Goal: Transaction & Acquisition: Subscribe to service/newsletter

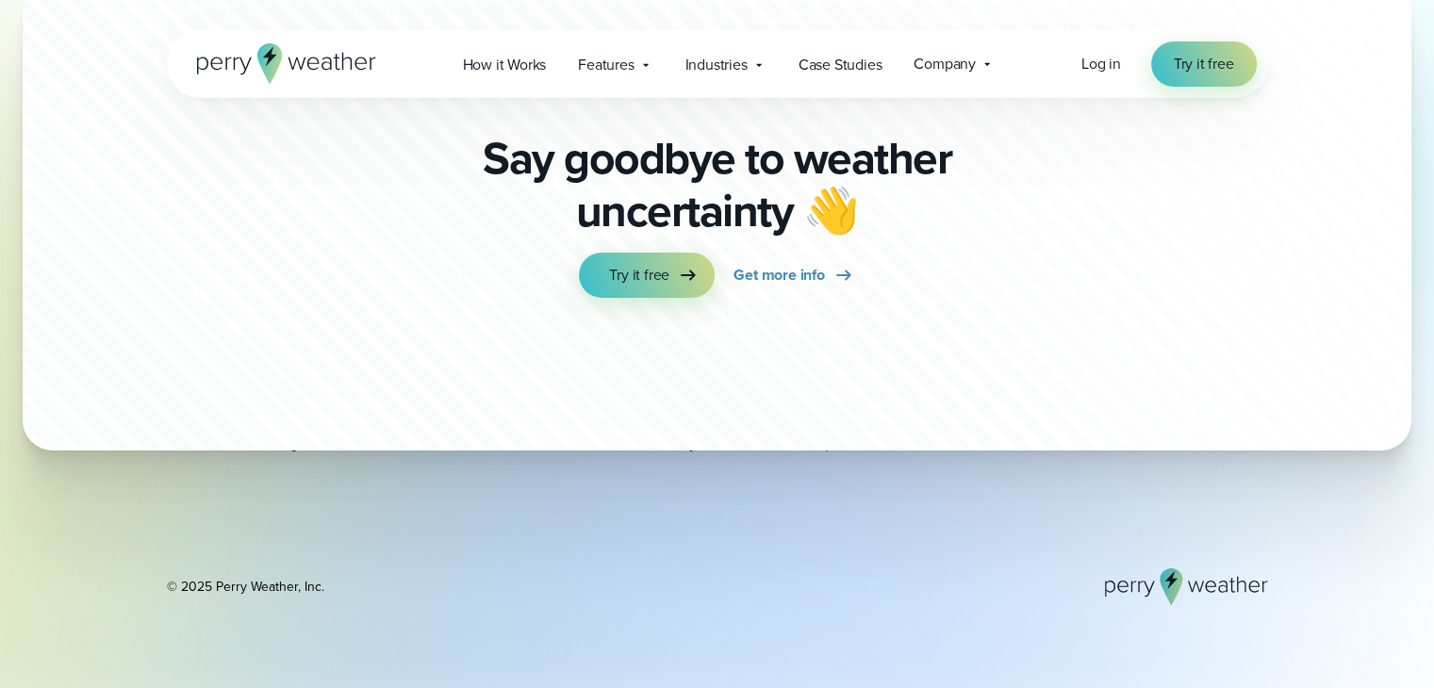
scroll to position [6534, 0]
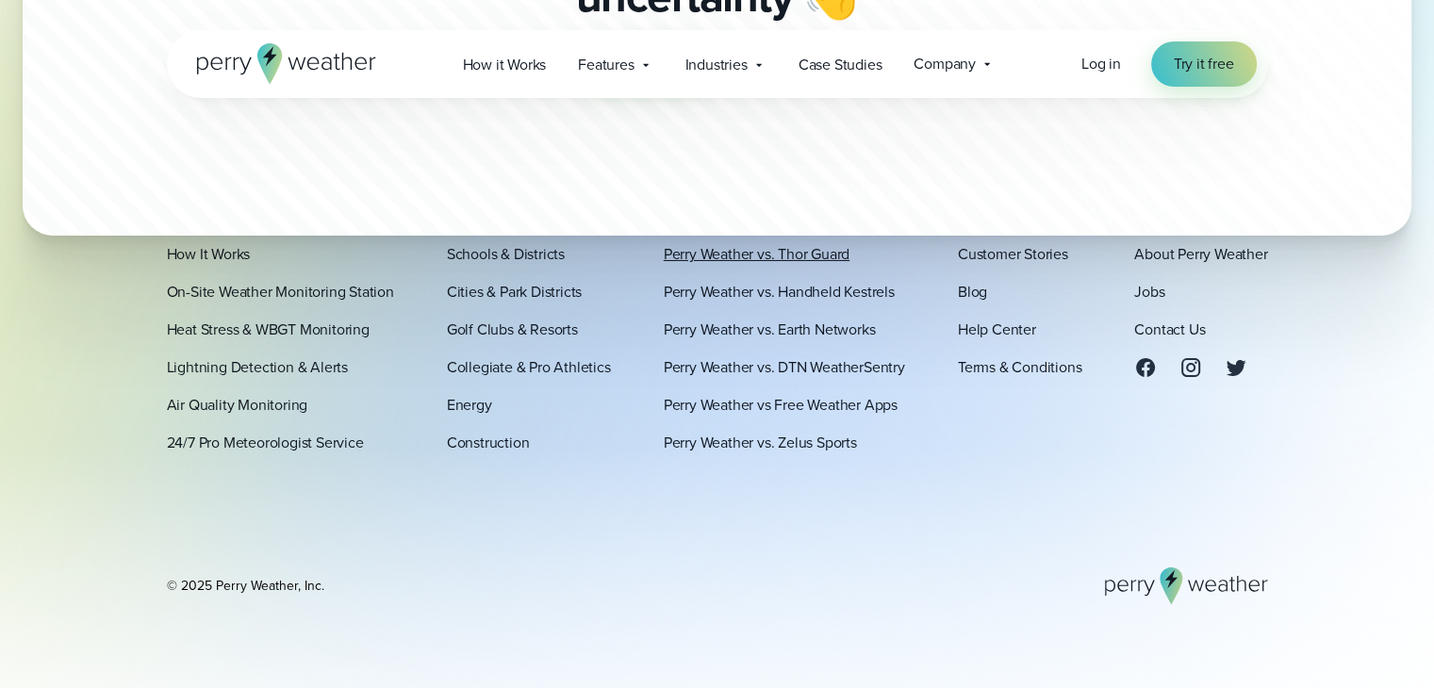
click at [806, 252] on link "Perry Weather vs. Thor Guard" at bounding box center [757, 254] width 186 height 23
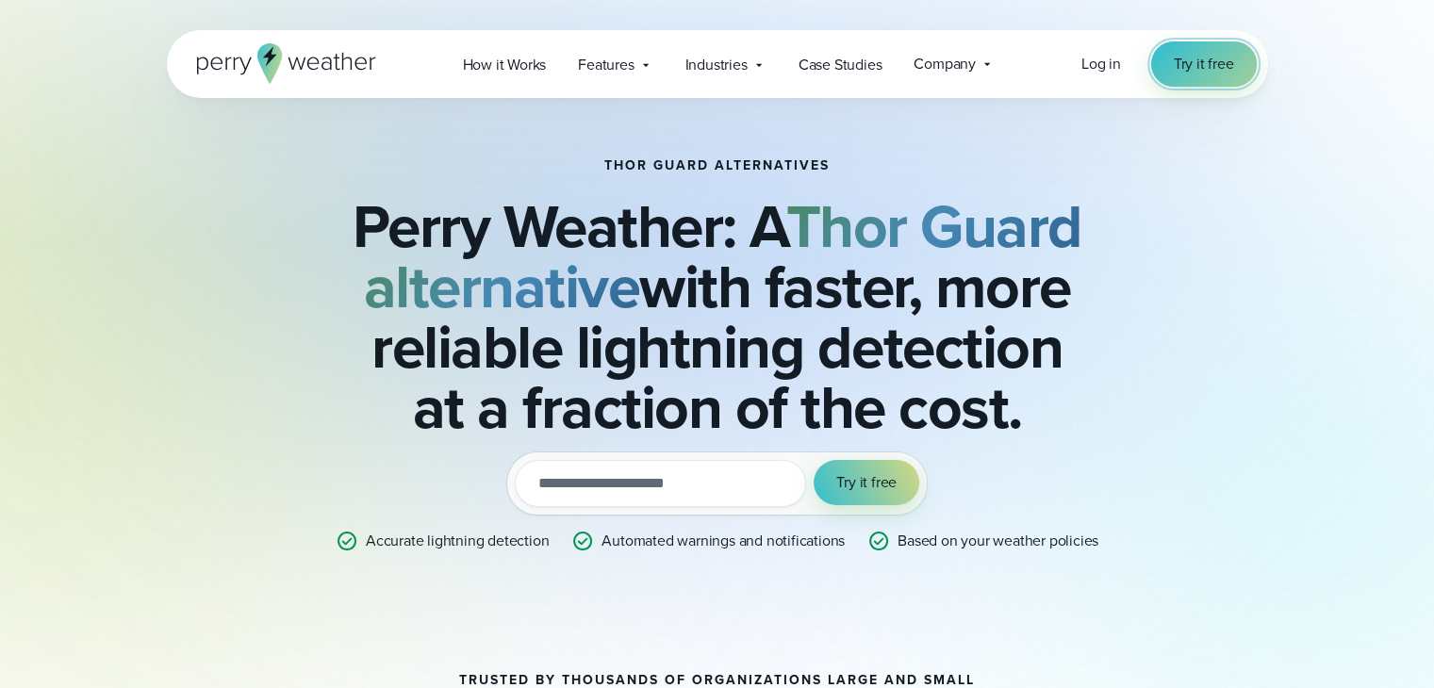
click at [1221, 63] on span "Try it free" at bounding box center [1204, 64] width 60 height 23
